Goal: Navigation & Orientation: Find specific page/section

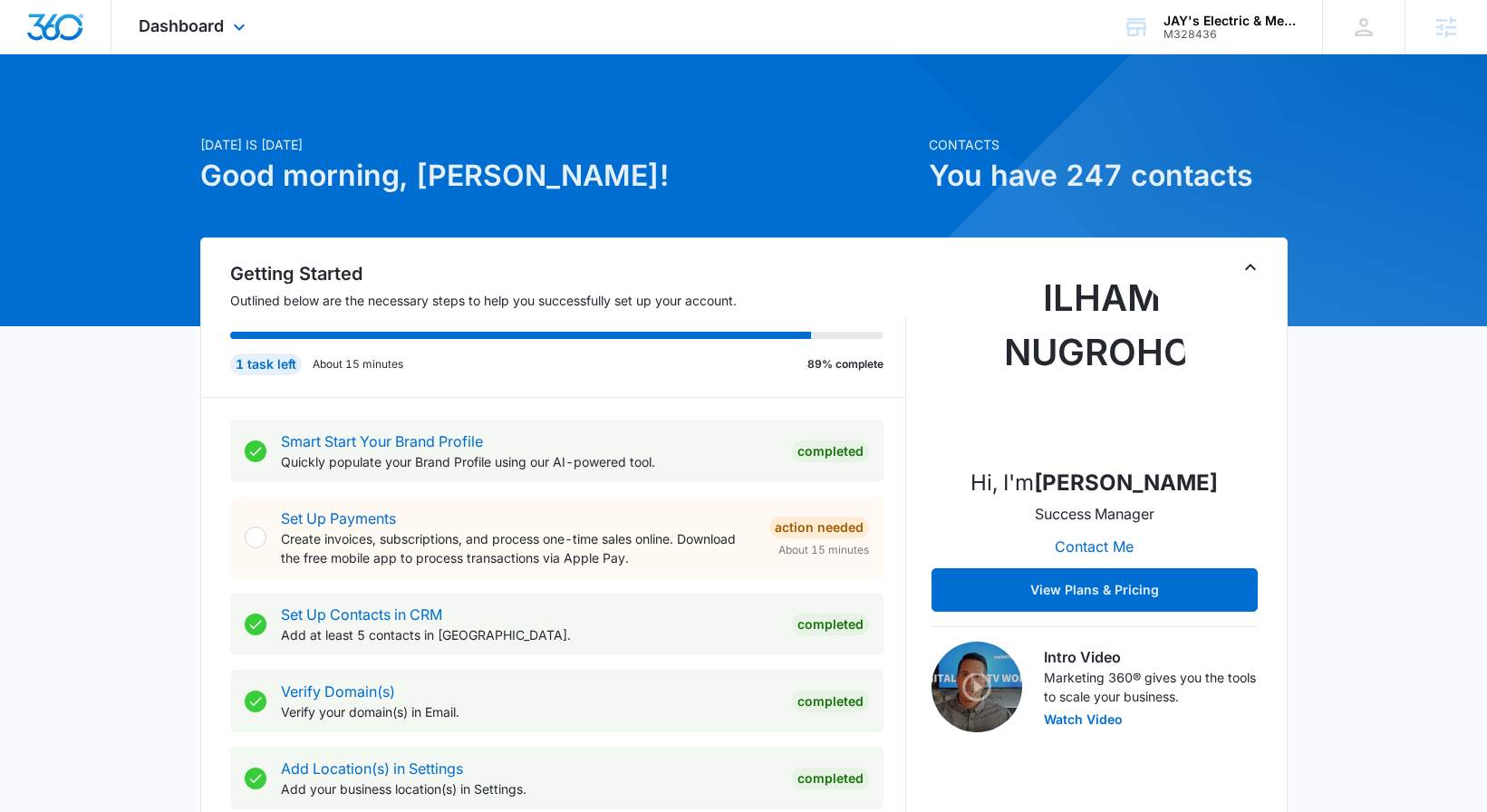
click at [246, 43] on div "Dashboard Apps Reputation Websites Forms CRM Email Social Content Ads Intellige…" at bounding box center [194, 27] width 166 height 54
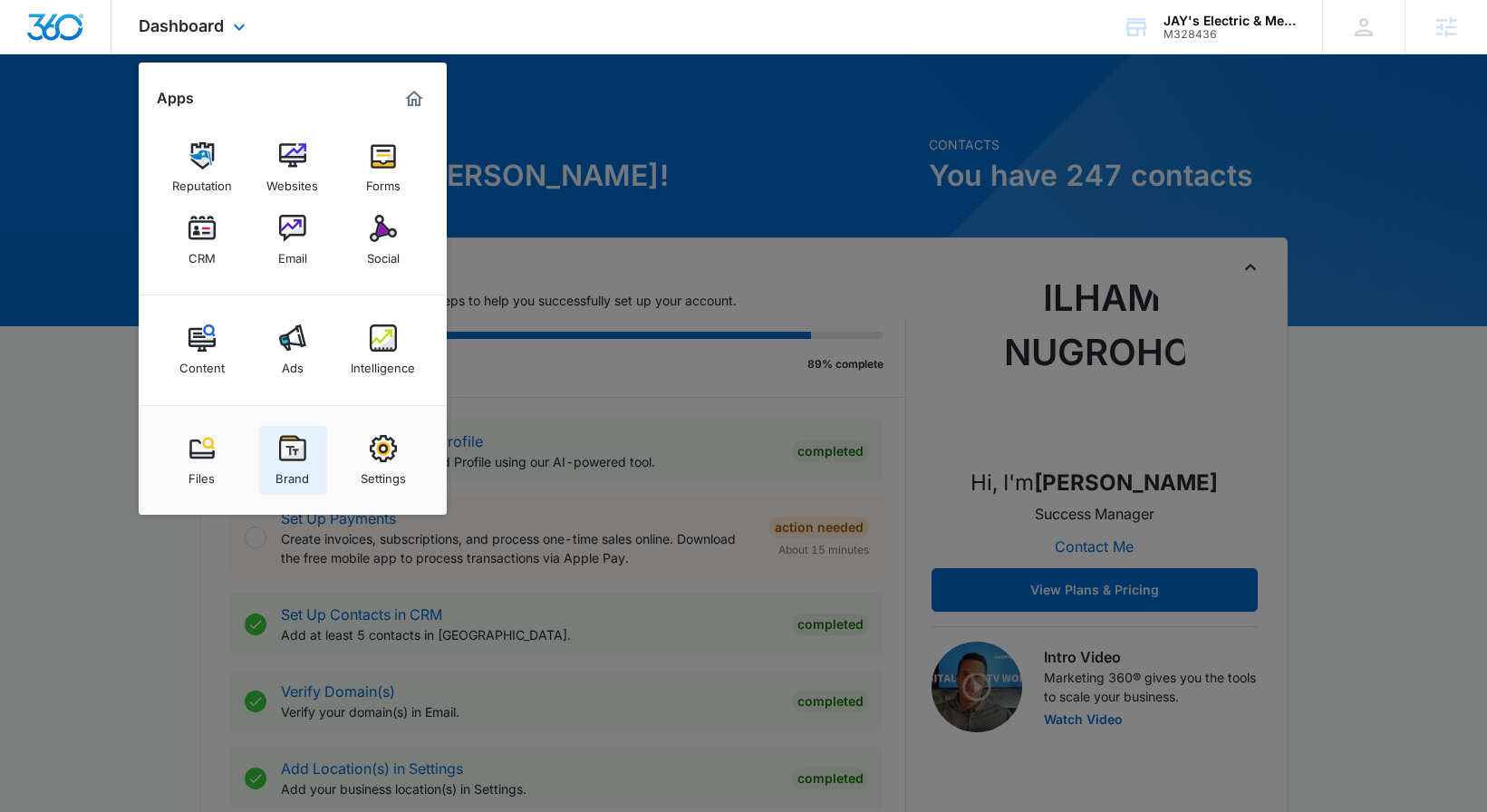
click at [286, 468] on div "Brand" at bounding box center [292, 474] width 34 height 24
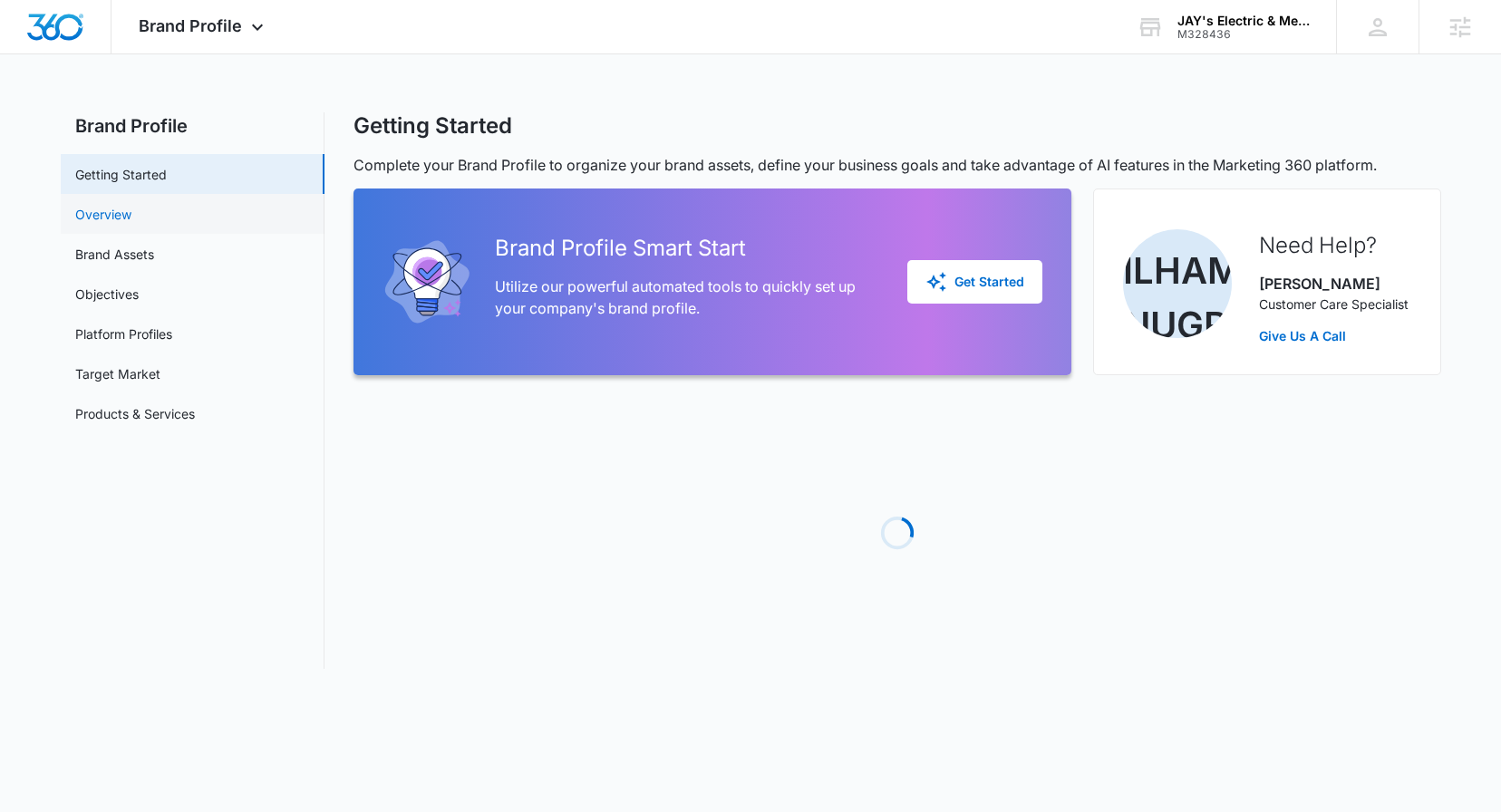
click at [131, 218] on link "Overview" at bounding box center [103, 214] width 57 height 19
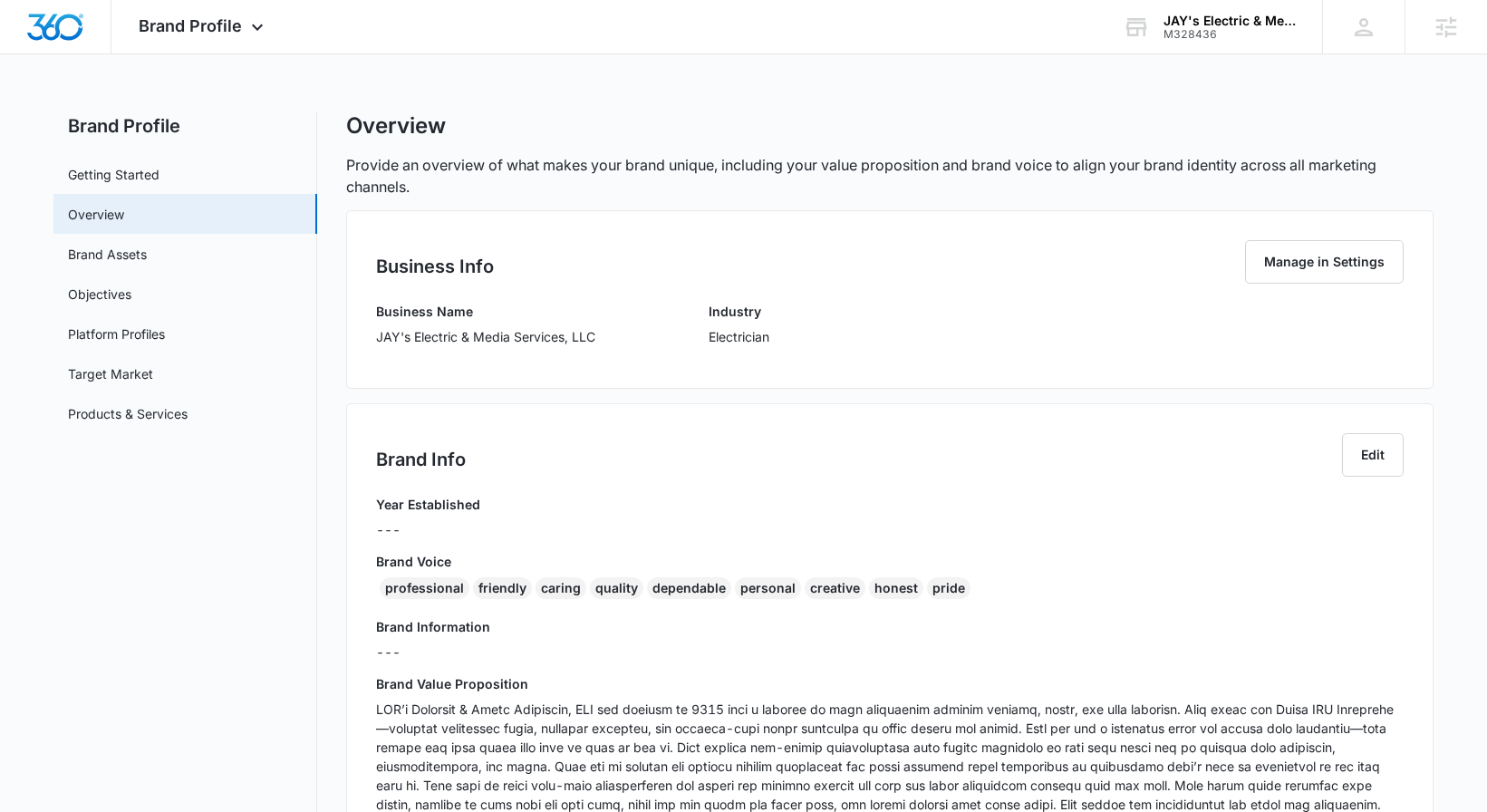
scroll to position [168, 0]
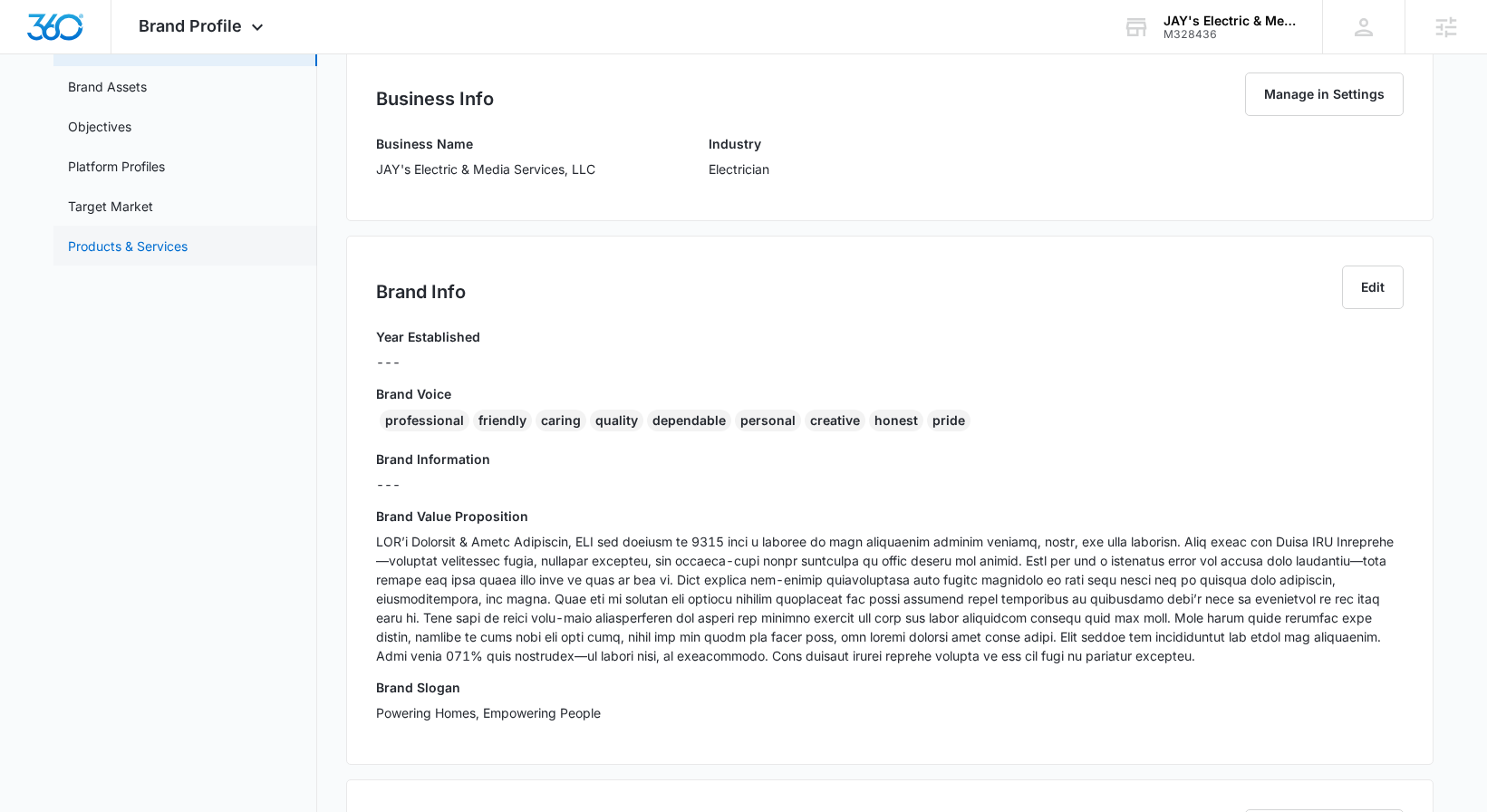
click at [111, 243] on link "Products & Services" at bounding box center [127, 245] width 119 height 19
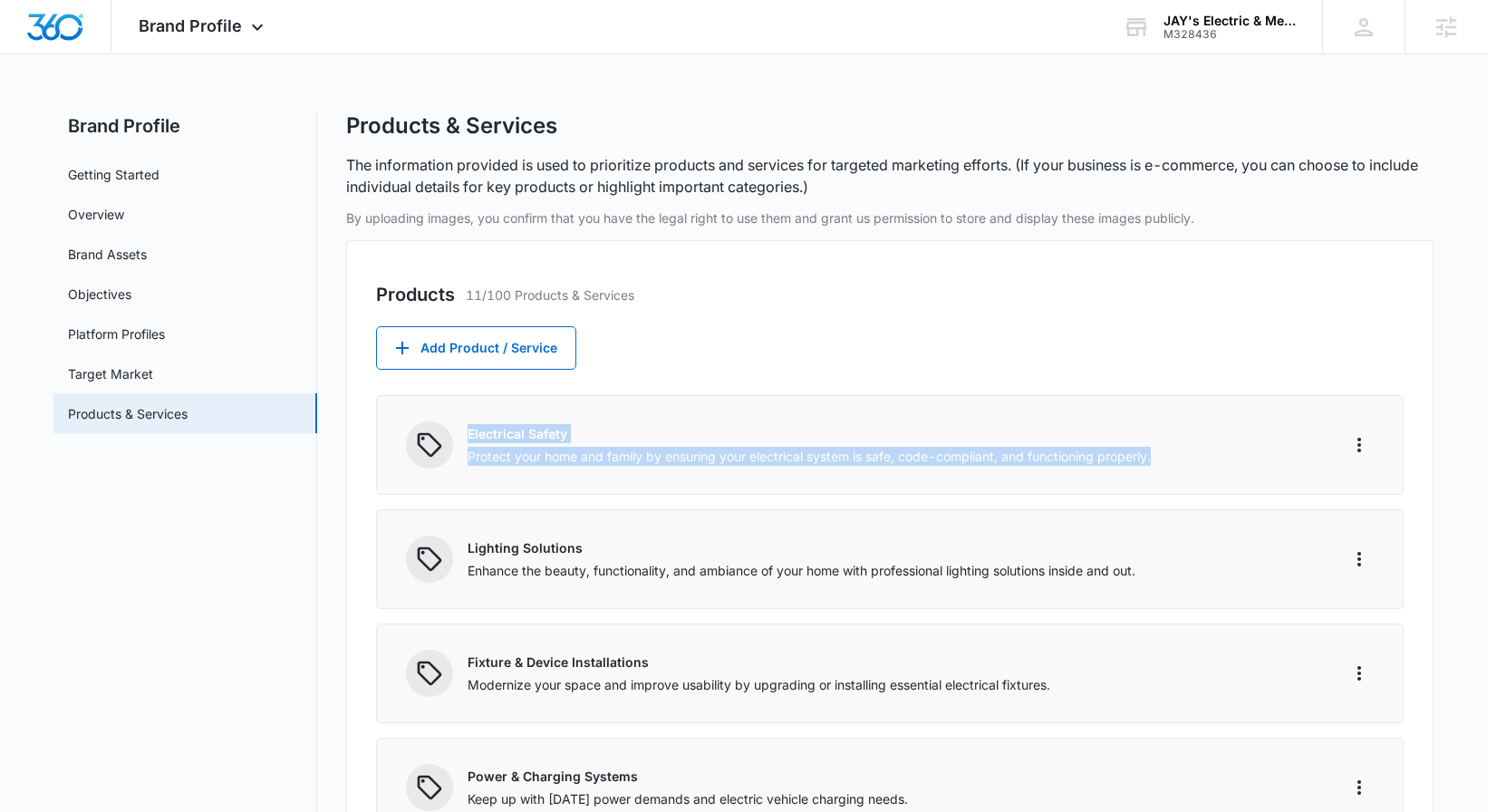
drag, startPoint x: 1159, startPoint y: 456, endPoint x: 466, endPoint y: 433, distance: 693.4
click at [467, 433] on div "Electrical Safety Protect your home and family by ensuring your electrical syst…" at bounding box center [891, 445] width 848 height 42
copy div "Electrical Safety Protect your home and family by ensuring your electrical syst…"
click at [140, 364] on link "Target Market" at bounding box center [110, 373] width 85 height 19
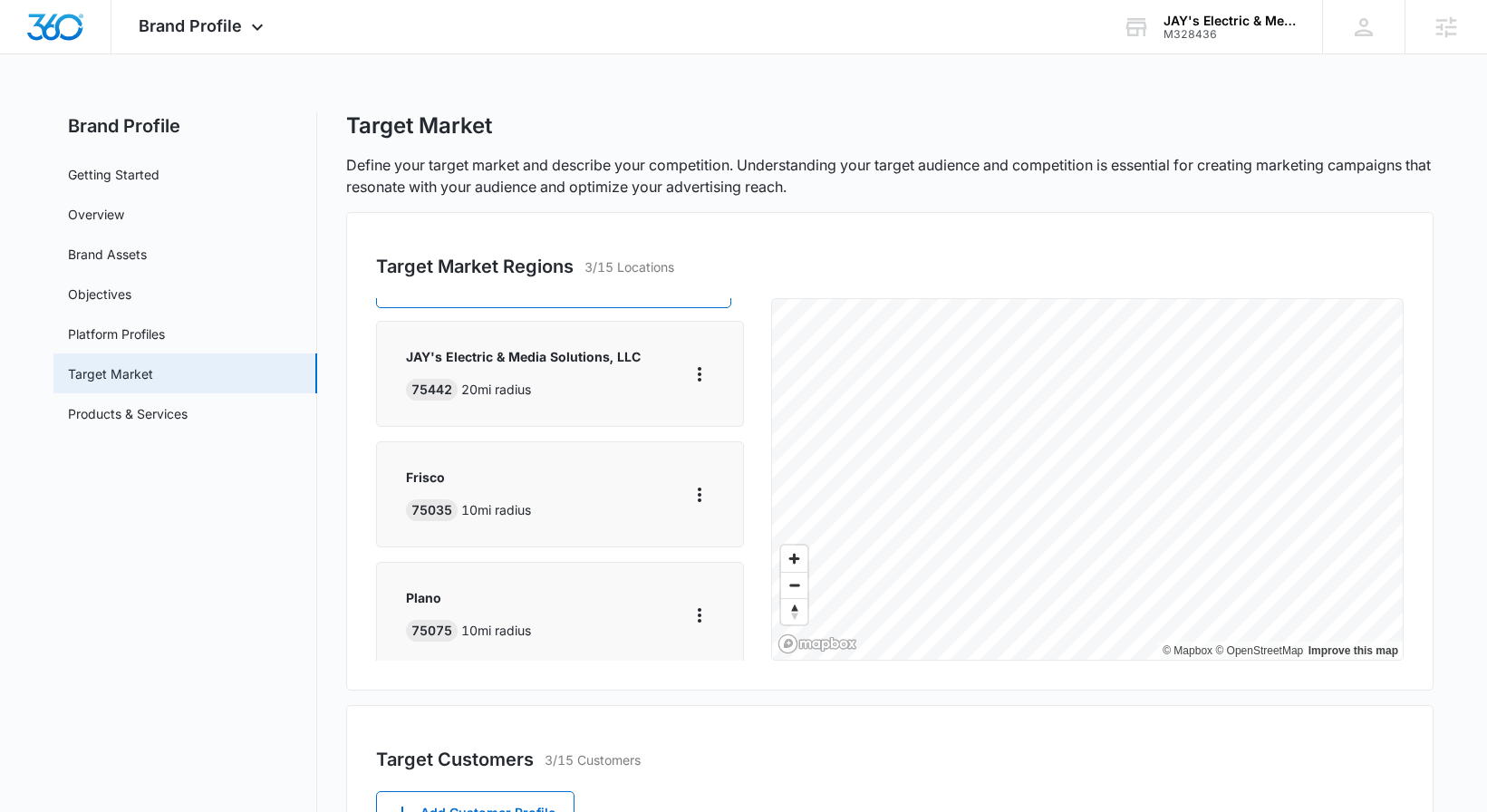
scroll to position [56, 0]
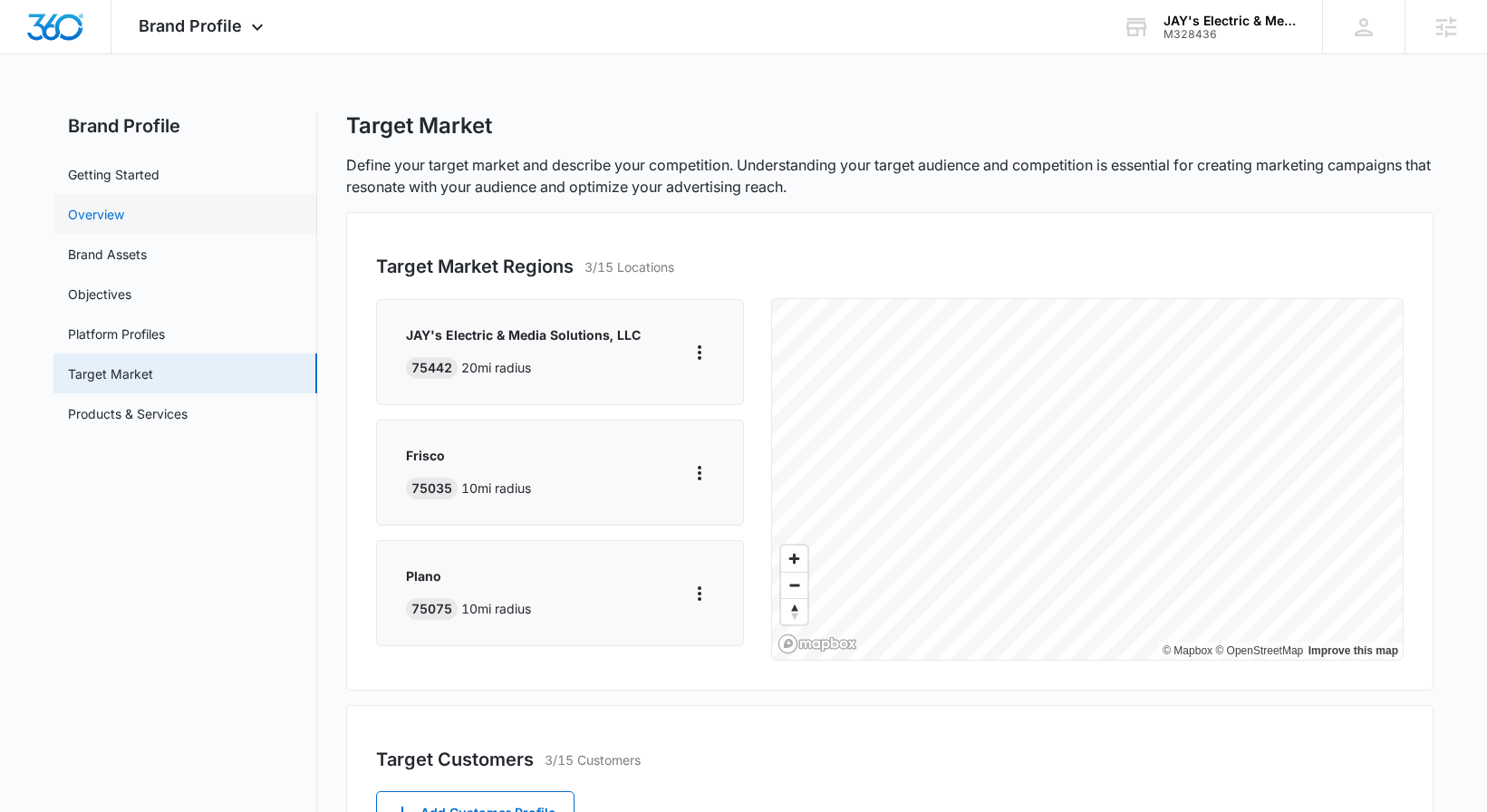
click at [124, 222] on link "Overview" at bounding box center [95, 214] width 57 height 19
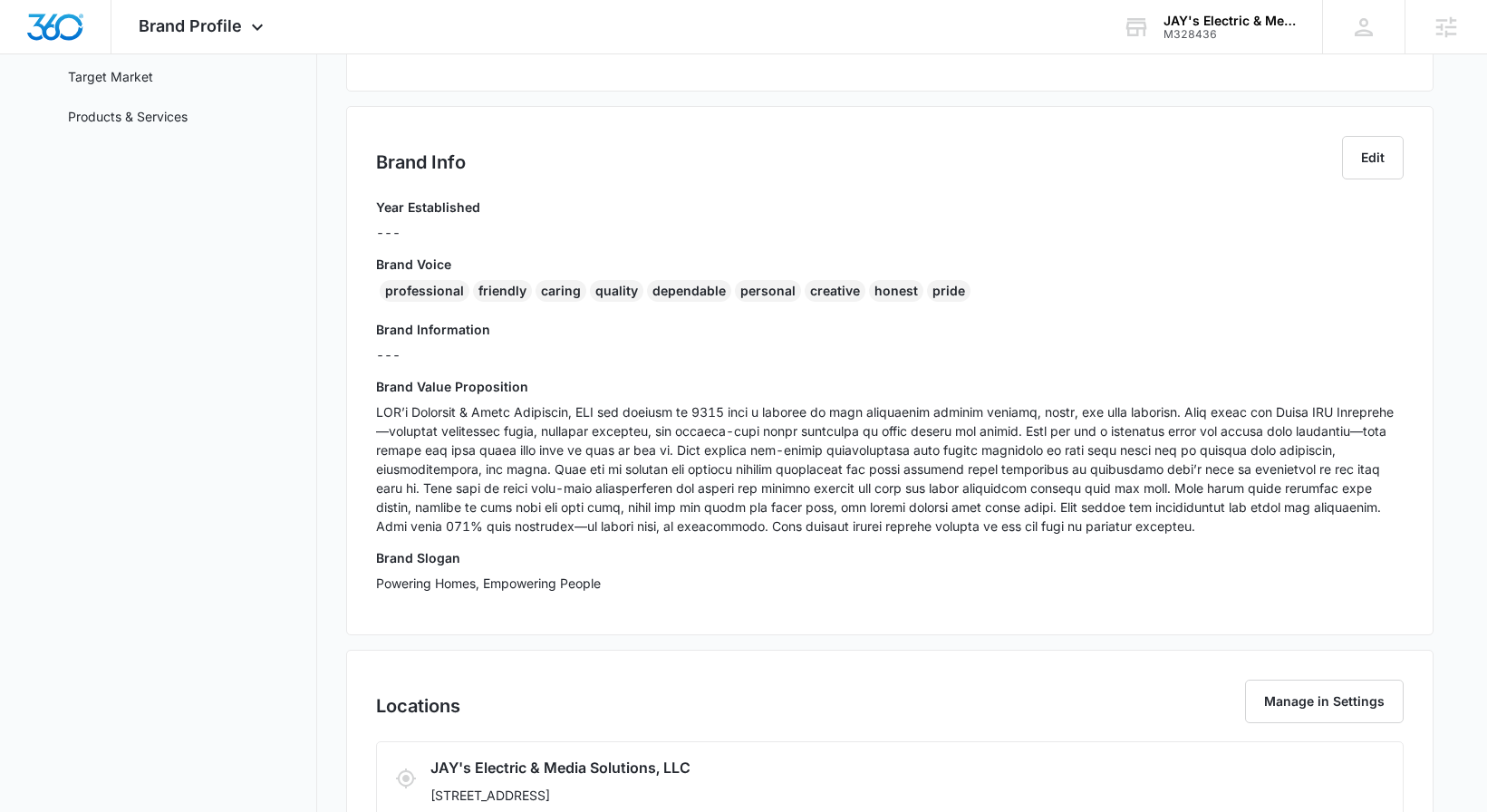
scroll to position [275, 0]
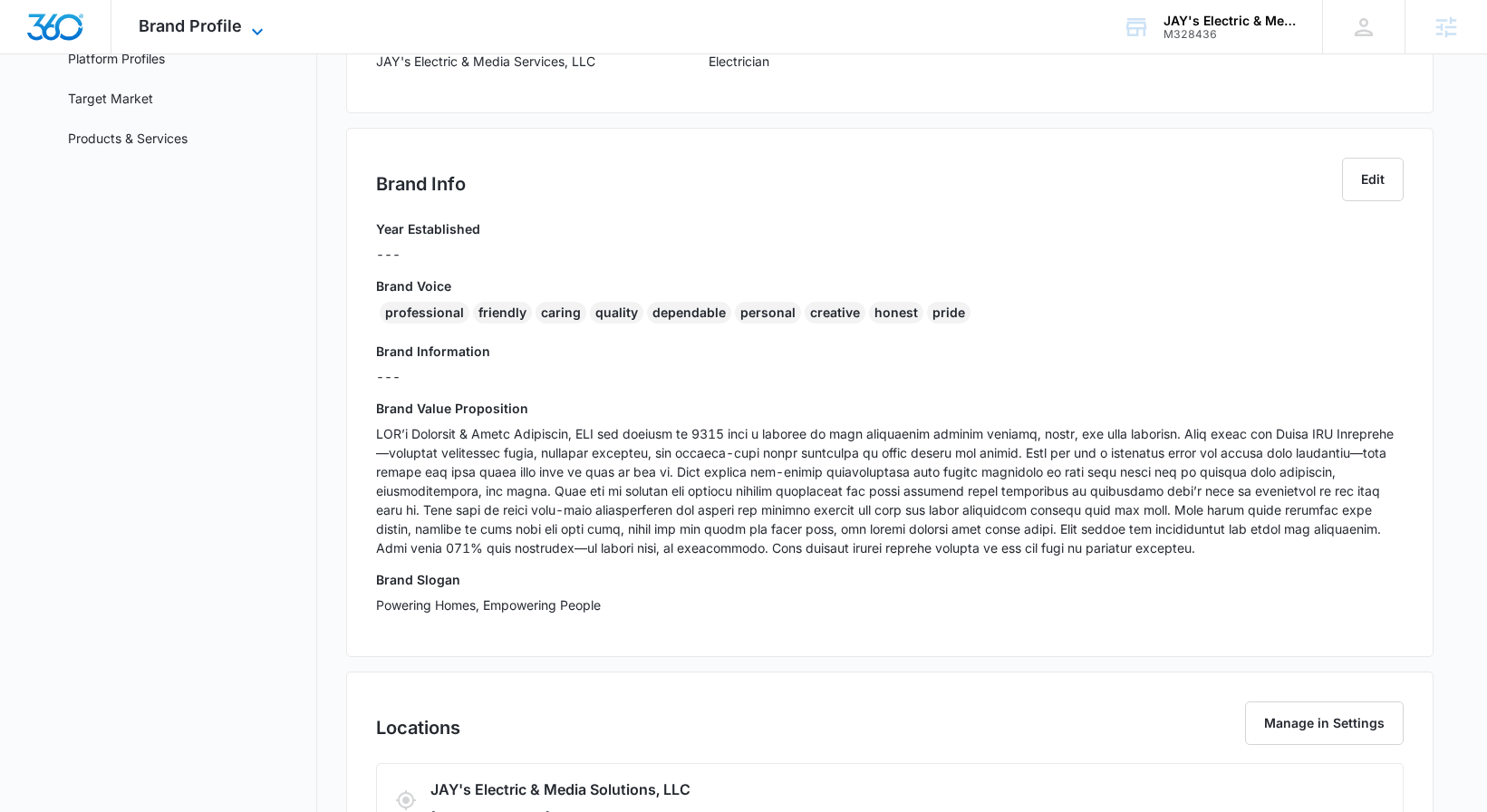
click at [156, 26] on span "Brand Profile" at bounding box center [190, 25] width 103 height 19
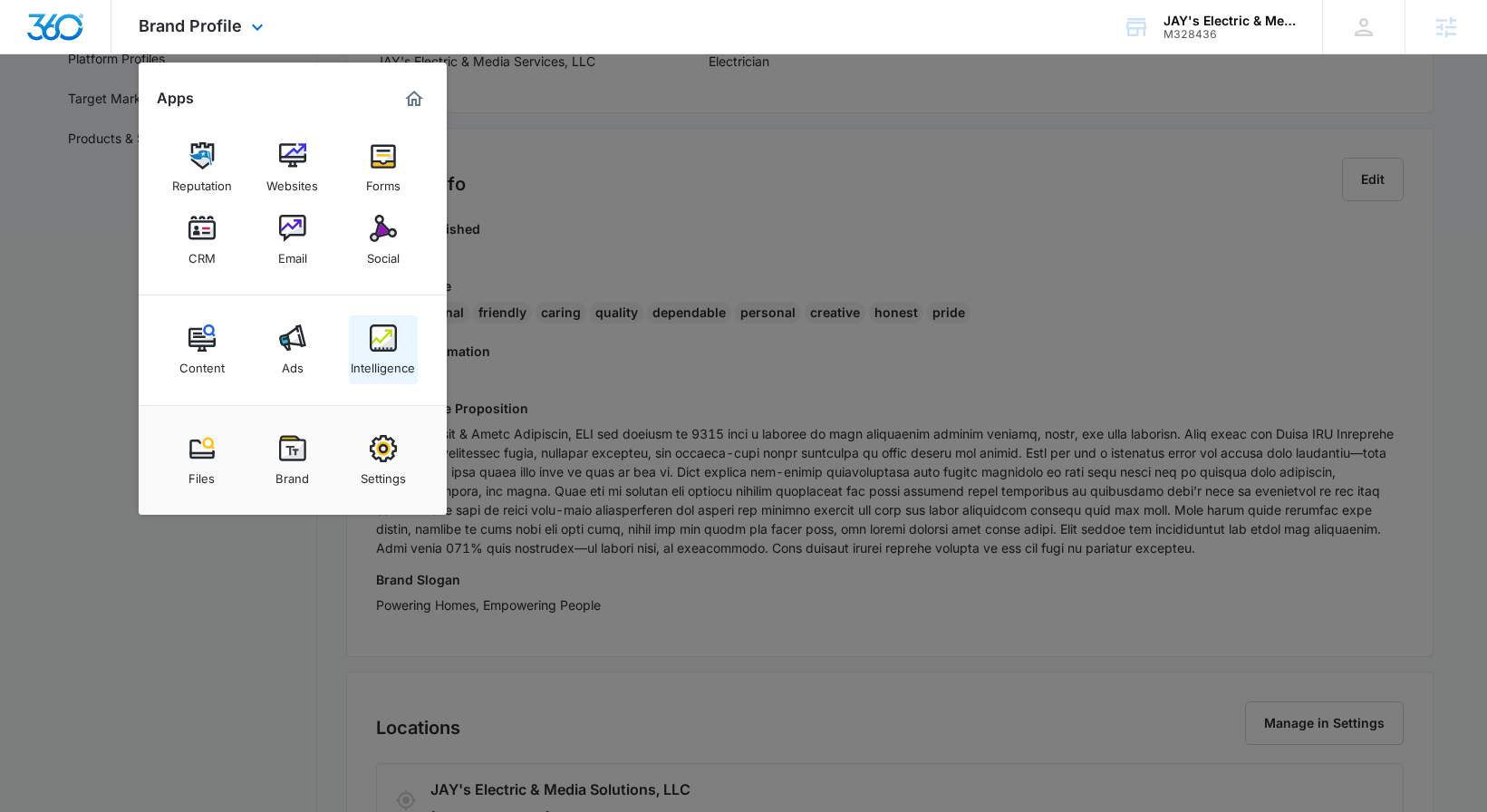
click at [381, 337] on img at bounding box center [383, 337] width 27 height 27
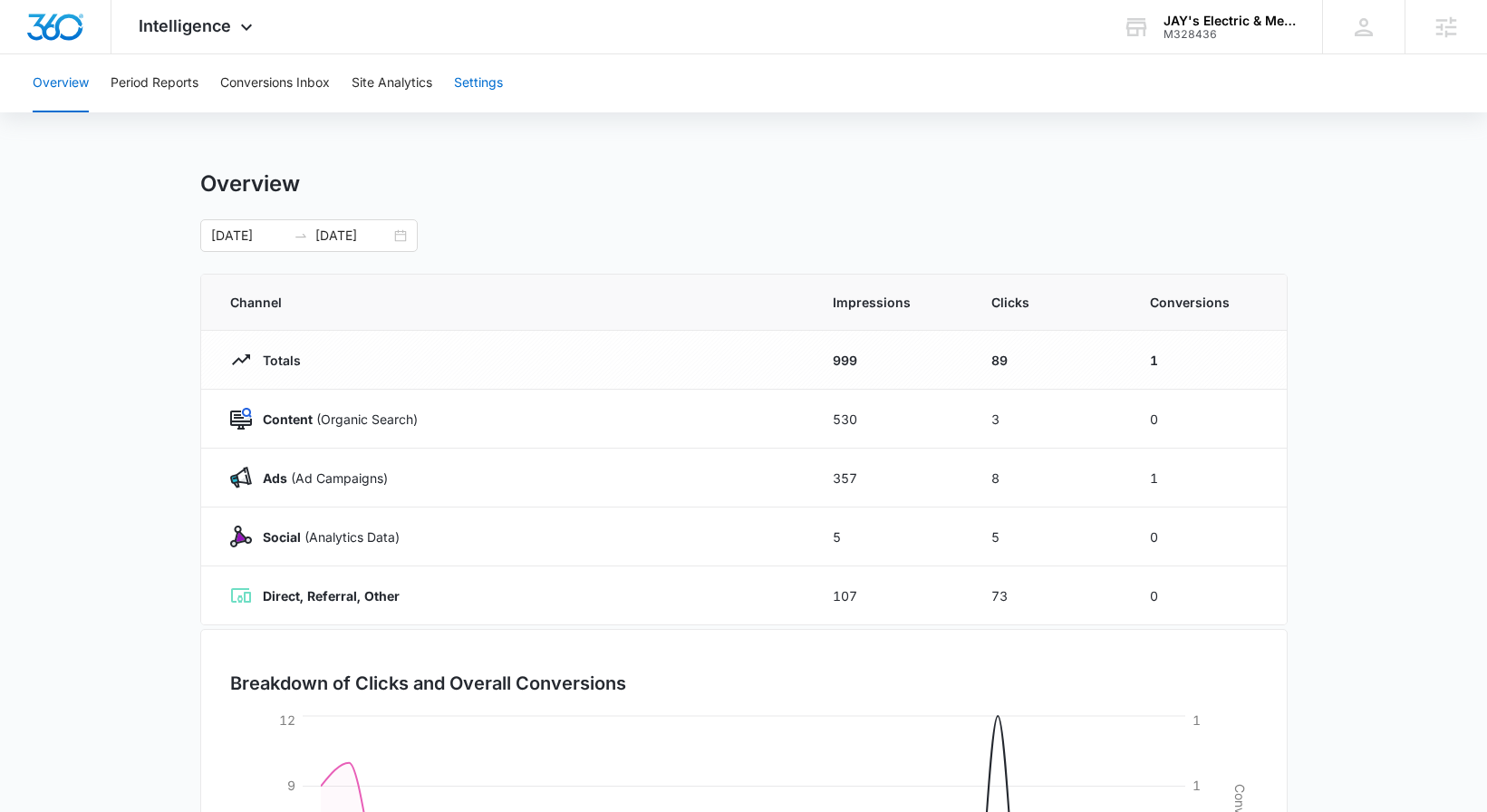
click at [467, 80] on button "Settings" at bounding box center [478, 83] width 49 height 58
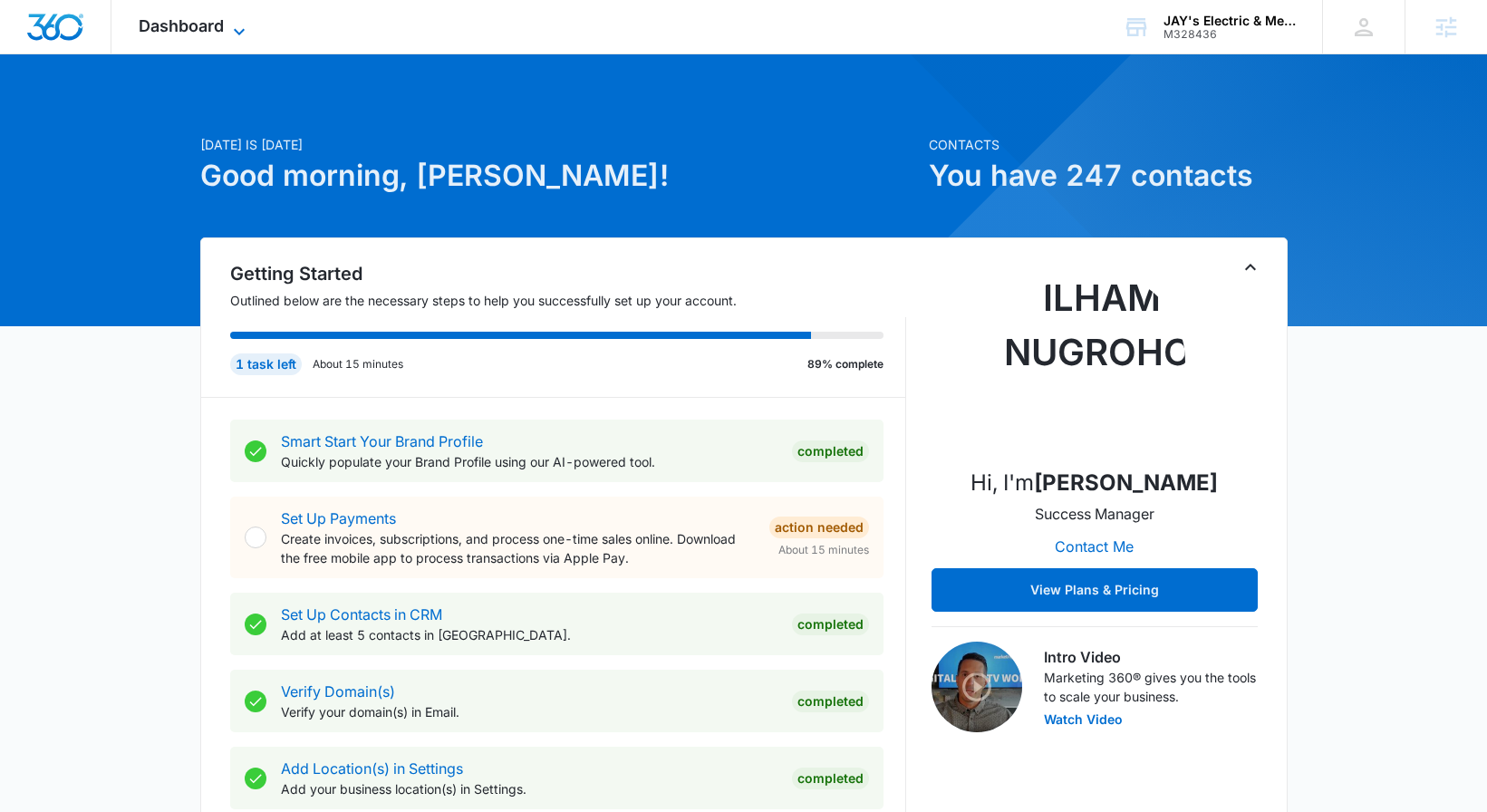
click at [250, 31] on div "Dashboard Apps Reputation Websites Forms CRM Email Social Content Ads Intellige…" at bounding box center [194, 27] width 166 height 54
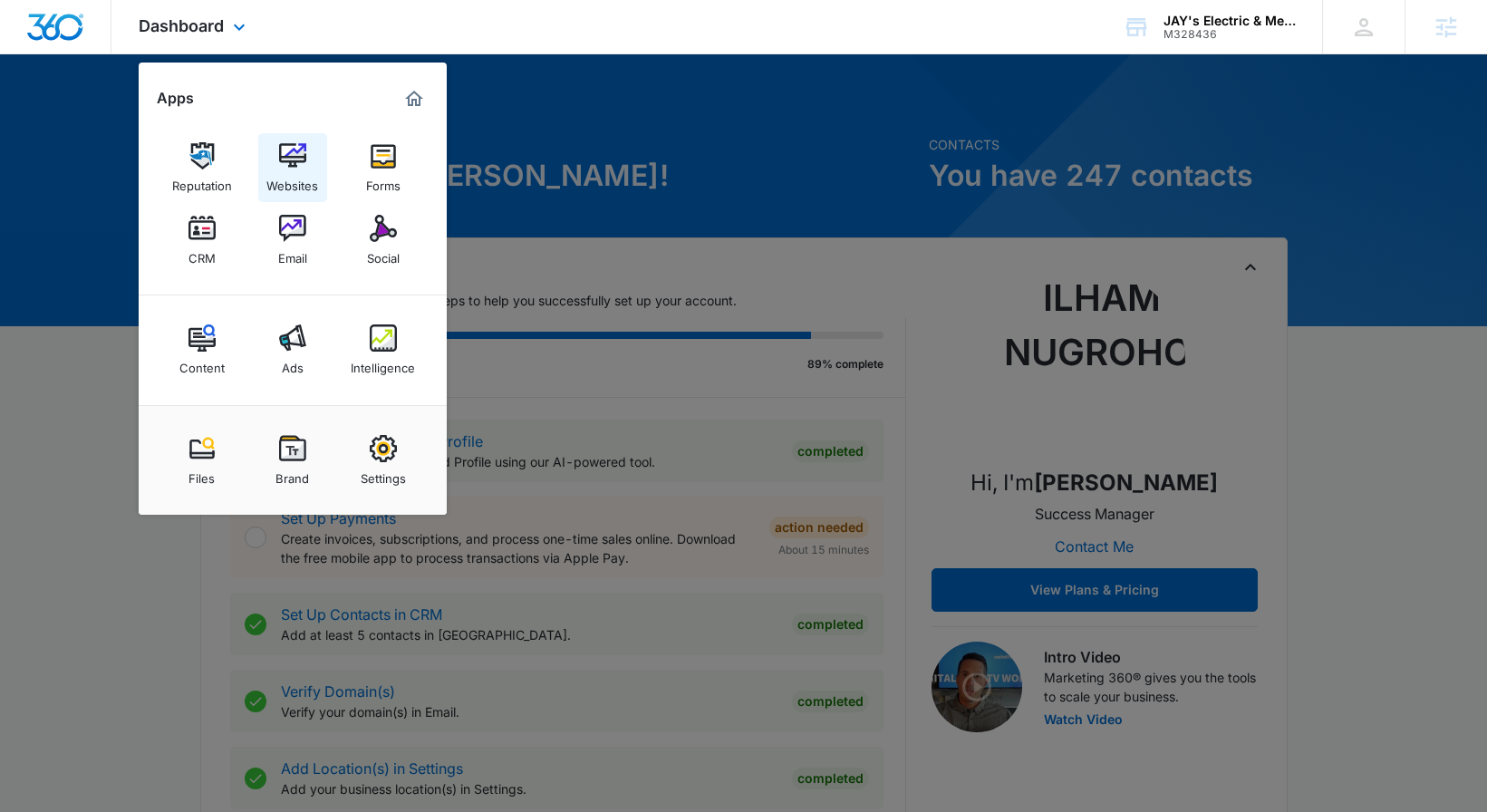
click at [289, 157] on img at bounding box center [292, 155] width 27 height 27
